Goal: Information Seeking & Learning: Learn about a topic

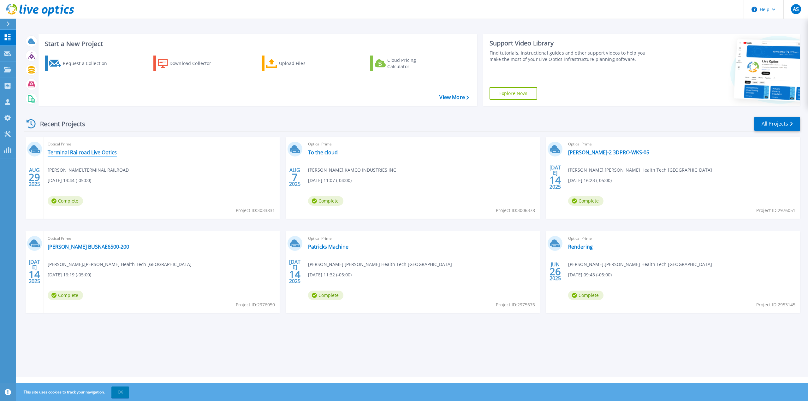
click at [97, 152] on link "Terminal Railroad Live Optics" at bounding box center [82, 152] width 69 height 6
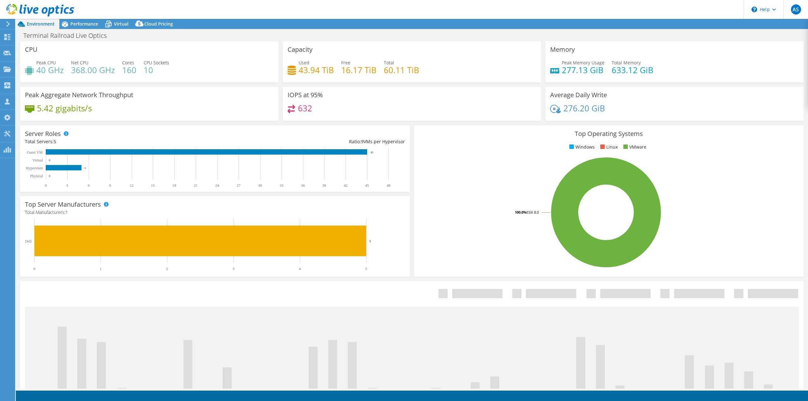
select select "USEast"
select select "USD"
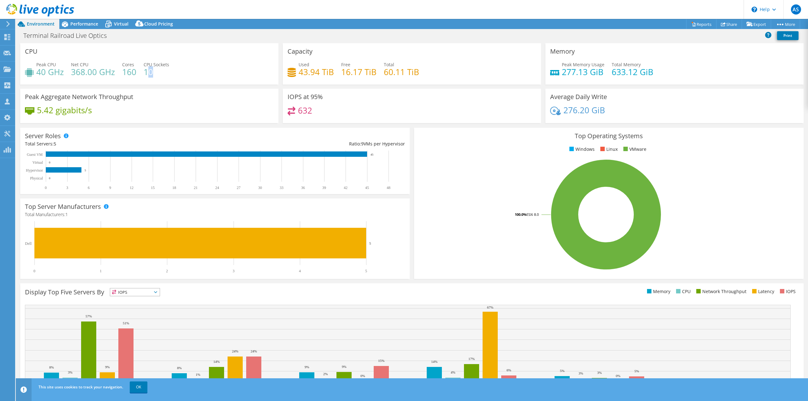
drag, startPoint x: 156, startPoint y: 72, endPoint x: 147, endPoint y: 72, distance: 8.2
click at [147, 72] on h4 "10" at bounding box center [157, 71] width 26 height 7
drag, startPoint x: 123, startPoint y: 72, endPoint x: 142, endPoint y: 72, distance: 18.9
click at [142, 72] on div "Peak CPU 40 GHz Net CPU 368.00 GHz Cores 160 CPU Sockets 10" at bounding box center [149, 71] width 249 height 21
click at [141, 78] on div "Peak CPU 40 GHz Net CPU 368.00 GHz Cores 160 CPU Sockets 10" at bounding box center [149, 71] width 249 height 21
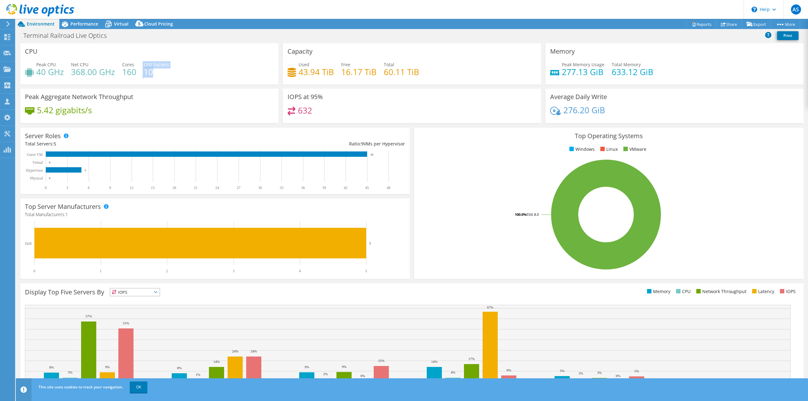
drag, startPoint x: 160, startPoint y: 73, endPoint x: 142, endPoint y: 72, distance: 17.4
click at [142, 71] on div "Peak CPU 40 GHz Net CPU 368.00 GHz Cores 160 CPU Sockets 10" at bounding box center [149, 71] width 249 height 21
drag, startPoint x: 321, startPoint y: 111, endPoint x: 297, endPoint y: 109, distance: 24.1
click at [297, 109] on div "632" at bounding box center [412, 114] width 249 height 14
drag, startPoint x: 418, startPoint y: 72, endPoint x: 447, endPoint y: 77, distance: 29.5
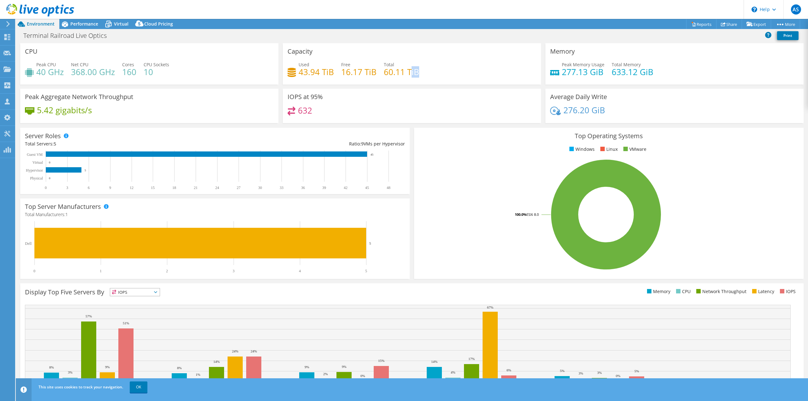
click at [409, 72] on div "Used 43.94 TiB Free 16.17 TiB Total 60.11 TiB" at bounding box center [412, 71] width 249 height 21
click at [422, 76] on div "Used 43.94 TiB Free 16.17 TiB Total 60.11 TiB" at bounding box center [412, 71] width 249 height 21
drag, startPoint x: 322, startPoint y: 115, endPoint x: 329, endPoint y: 110, distance: 8.8
click at [329, 110] on div "632" at bounding box center [412, 114] width 249 height 14
click at [80, 24] on span "Performance" at bounding box center [84, 24] width 28 height 6
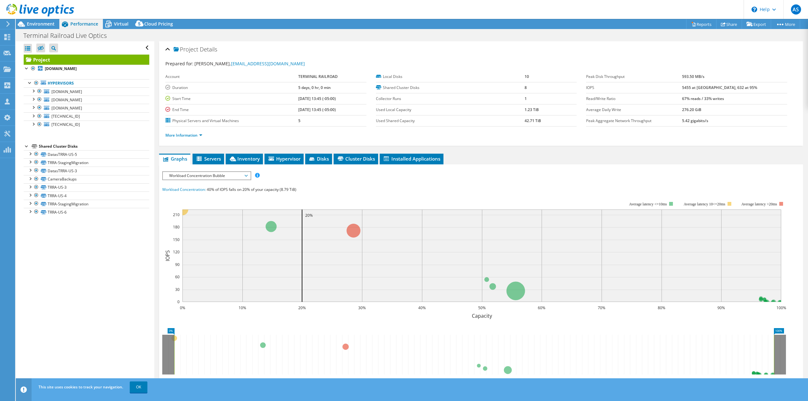
click at [226, 175] on span "Workload Concentration Bubble" at bounding box center [206, 176] width 81 height 8
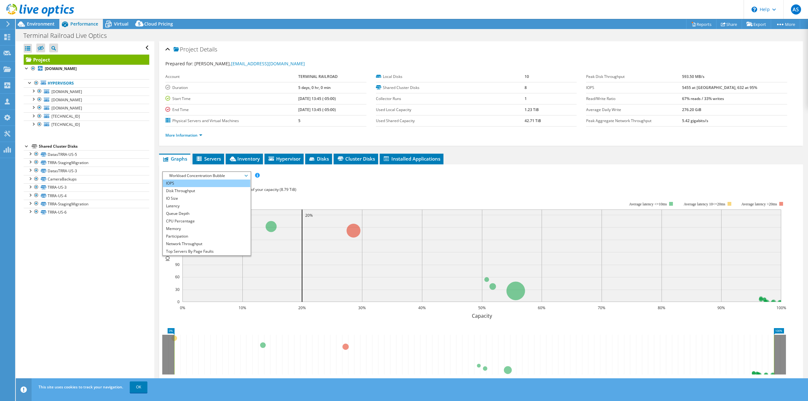
click at [193, 182] on li "IOPS" at bounding box center [206, 184] width 87 height 8
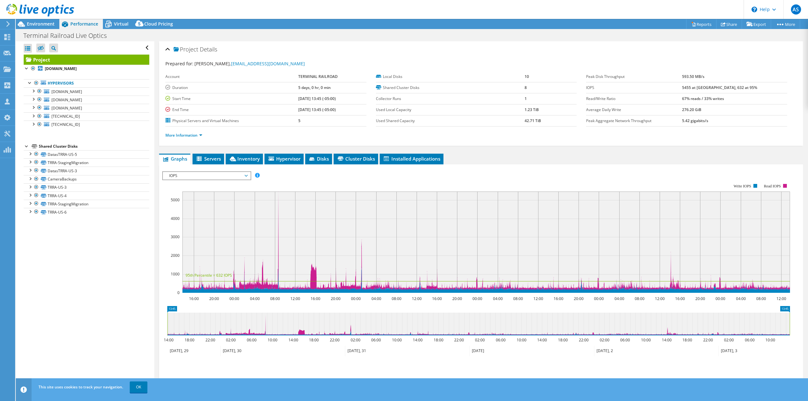
click at [247, 177] on span "IOPS" at bounding box center [206, 176] width 87 height 8
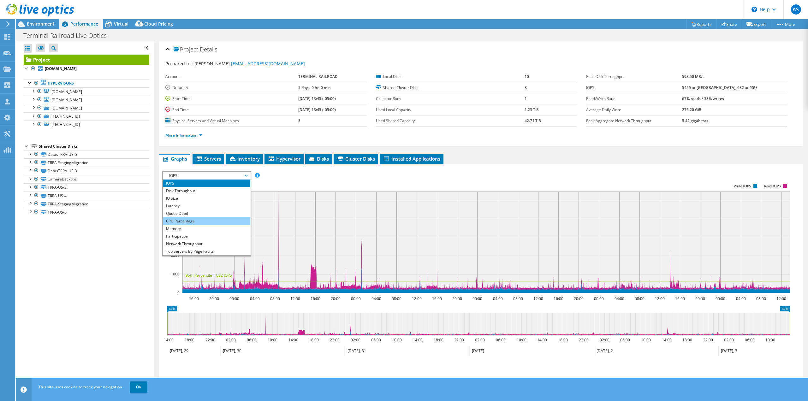
click at [194, 221] on li "CPU Percentage" at bounding box center [206, 221] width 87 height 8
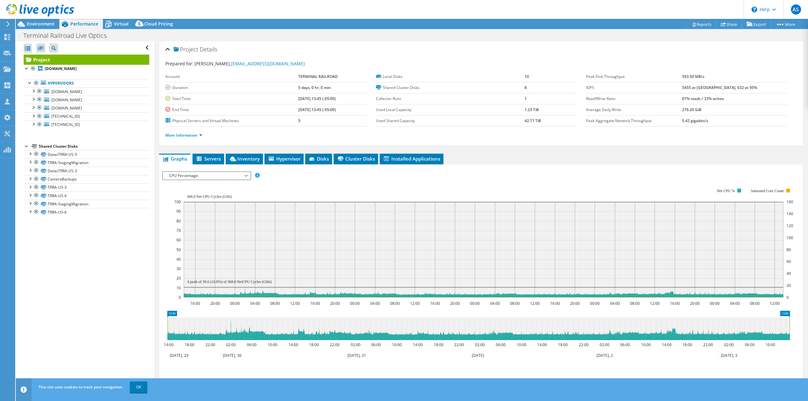
click at [45, 19] on div at bounding box center [37, 10] width 74 height 21
click at [43, 22] on span "Environment" at bounding box center [41, 24] width 28 height 6
